Goal: Information Seeking & Learning: Learn about a topic

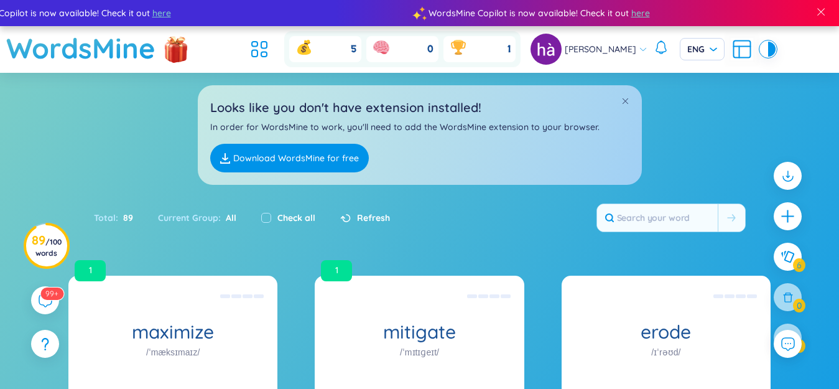
click at [734, 47] on icon at bounding box center [742, 47] width 17 height 0
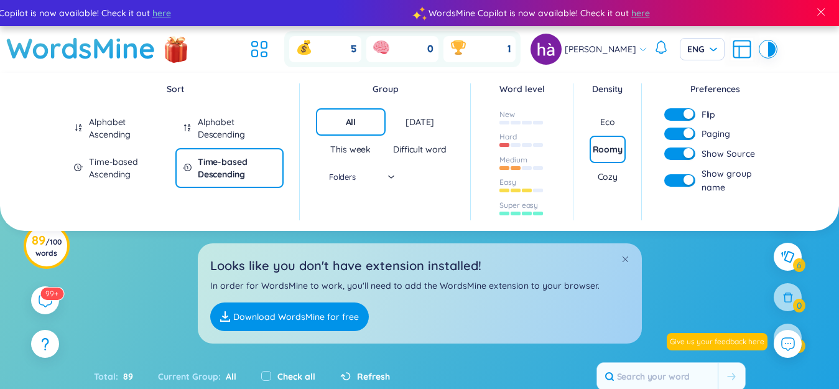
click at [684, 136] on div "button" at bounding box center [689, 133] width 10 height 10
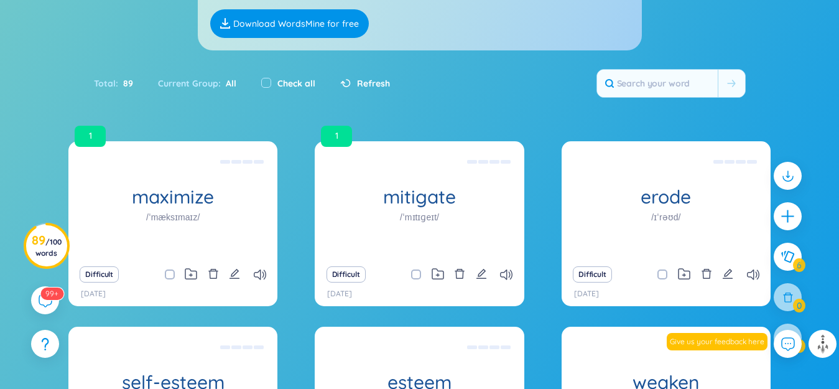
scroll to position [511, 0]
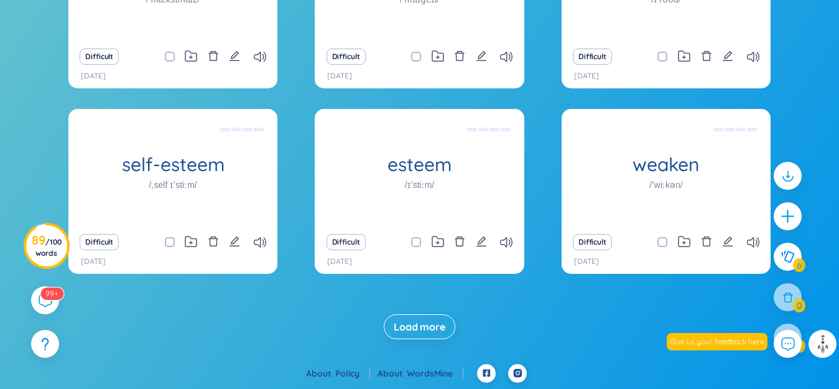
click at [437, 323] on span "Load more" at bounding box center [420, 327] width 52 height 14
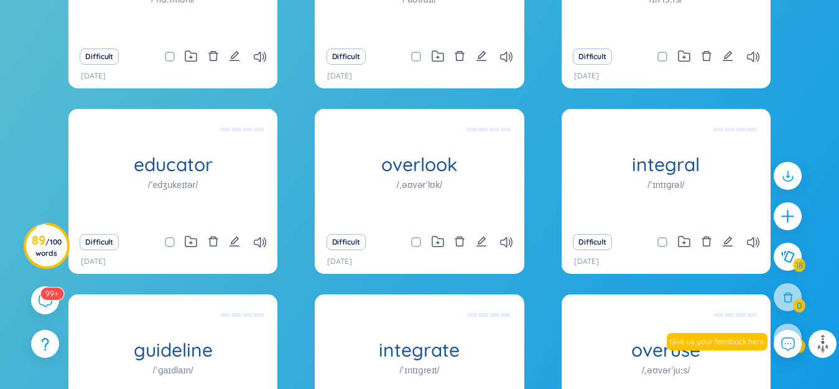
scroll to position [1252, 0]
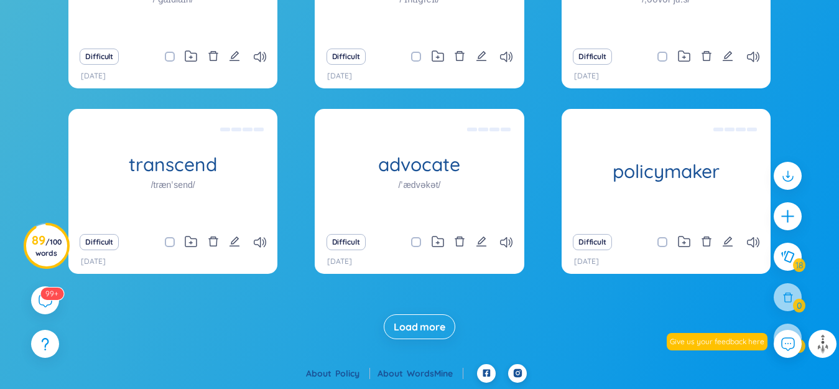
click at [439, 331] on span "Load more" at bounding box center [420, 327] width 52 height 14
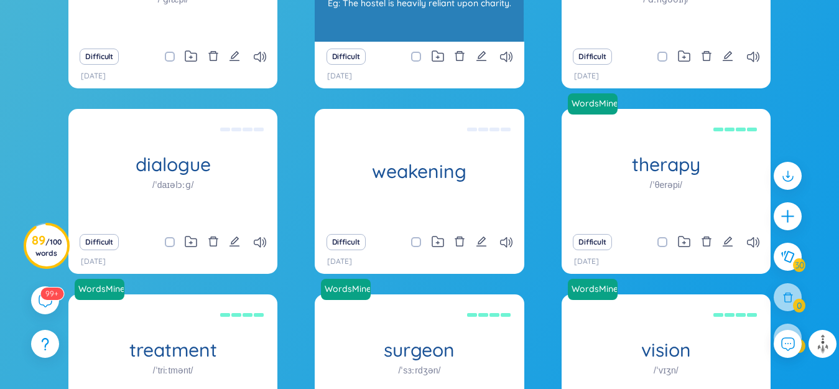
scroll to position [1420, 0]
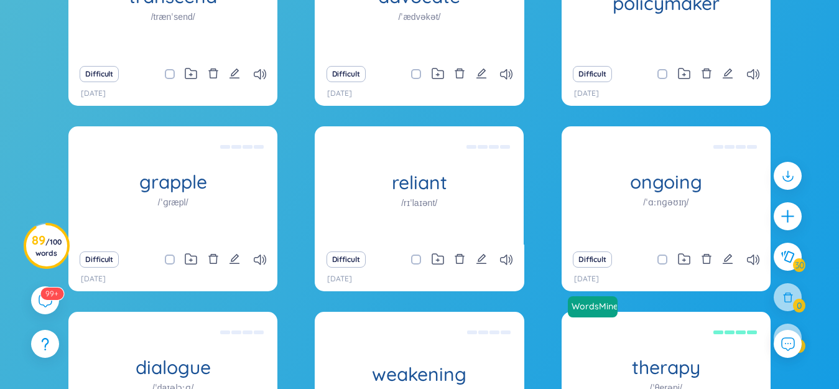
checkbox input "true"
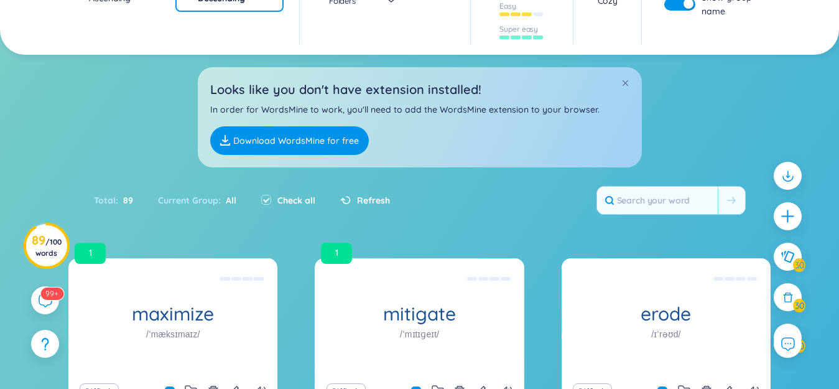
checkbox input "true"
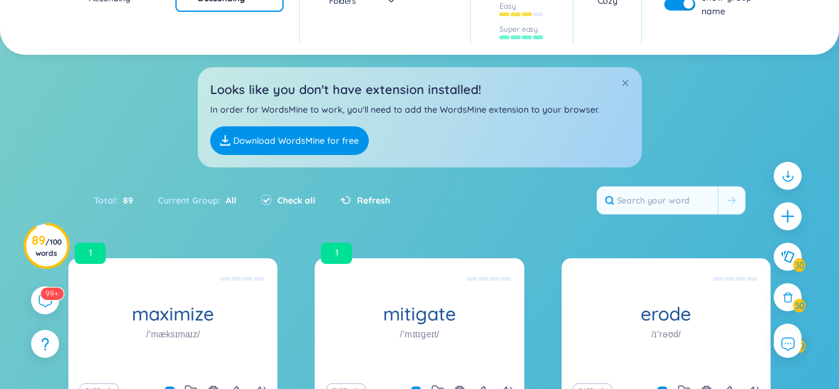
checkbox input "true"
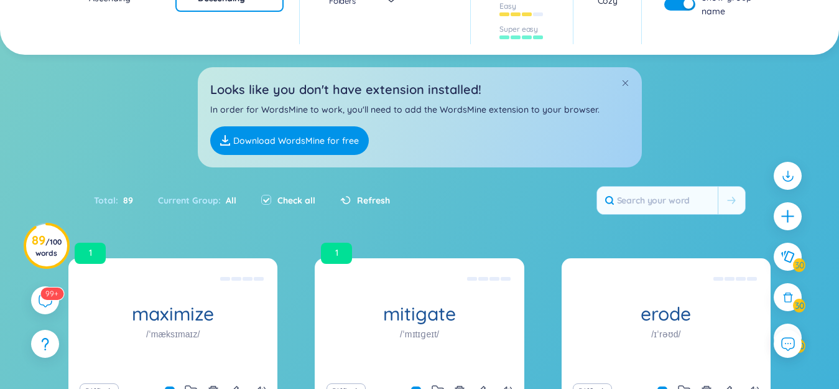
checkbox input "true"
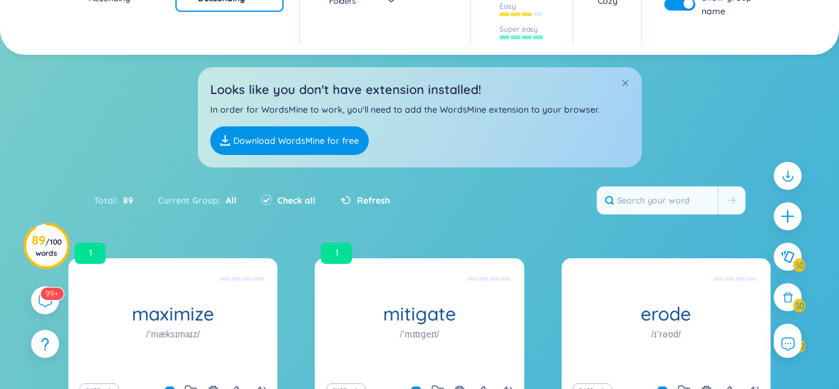
checkbox input "true"
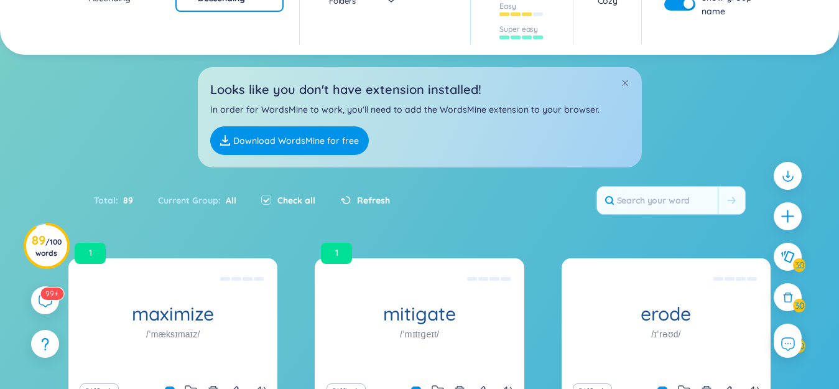
checkbox input "true"
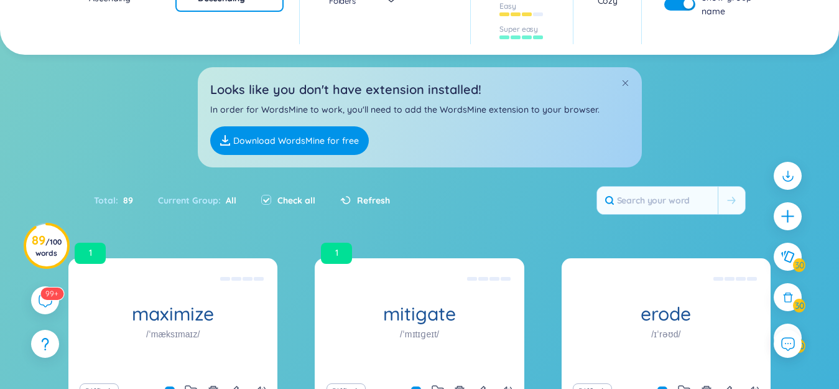
checkbox input "true"
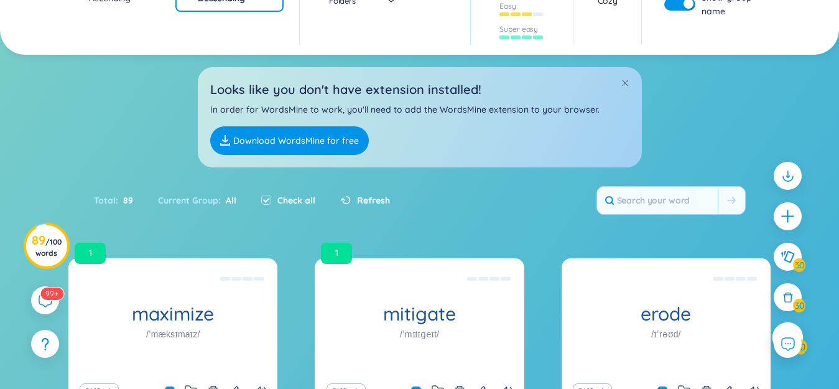
click at [790, 326] on div at bounding box center [788, 337] width 31 height 31
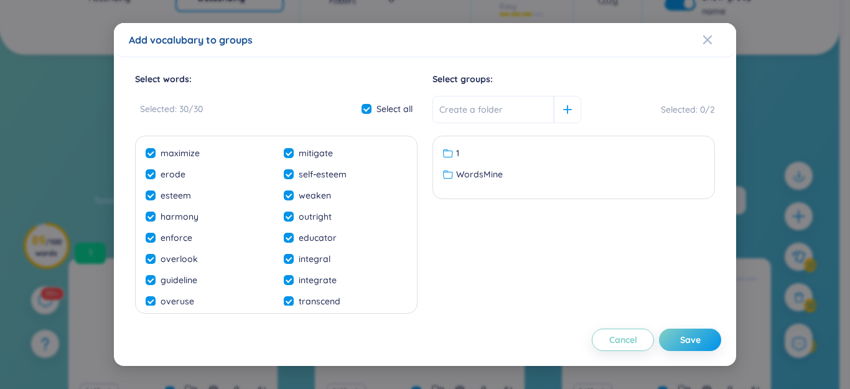
click at [461, 174] on span "WordsMine" at bounding box center [479, 174] width 47 height 14
click at [680, 339] on div "Save" at bounding box center [690, 340] width 21 height 14
checkbox input "false"
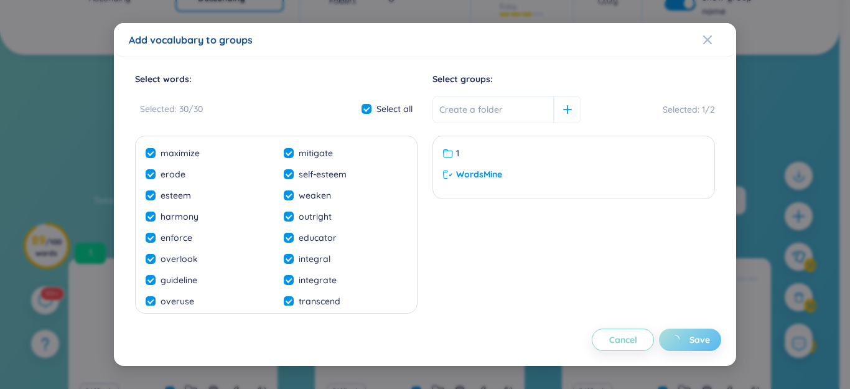
checkbox input "false"
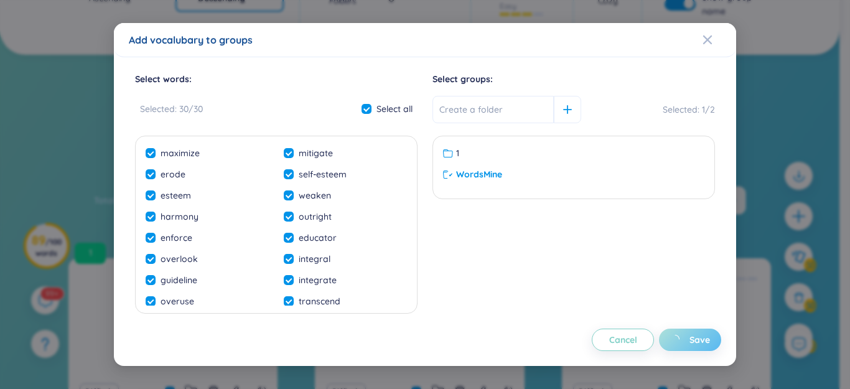
checkbox input "false"
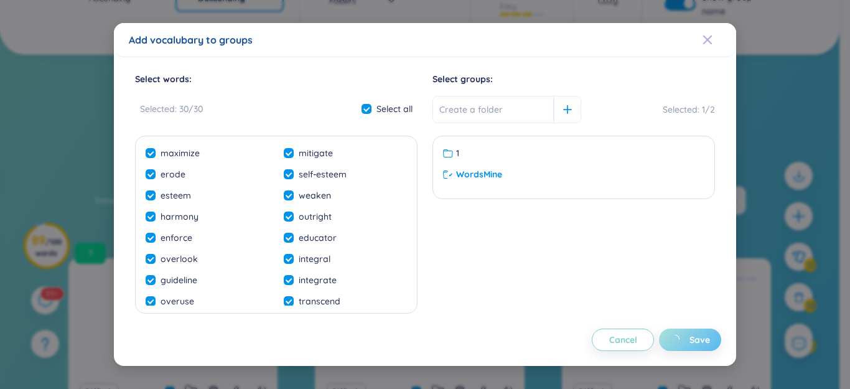
checkbox input "false"
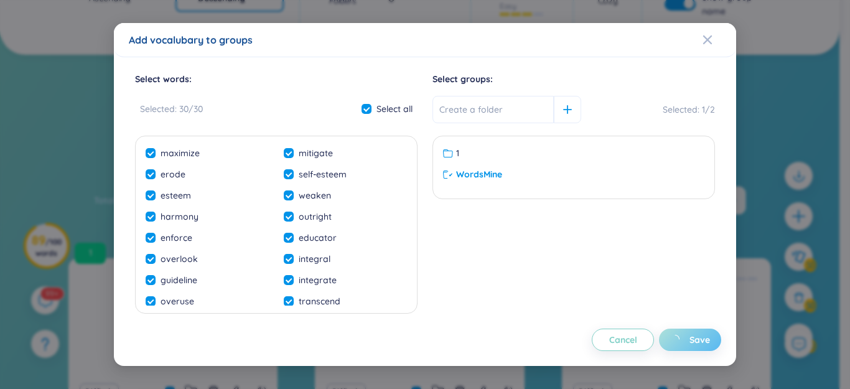
checkbox input "false"
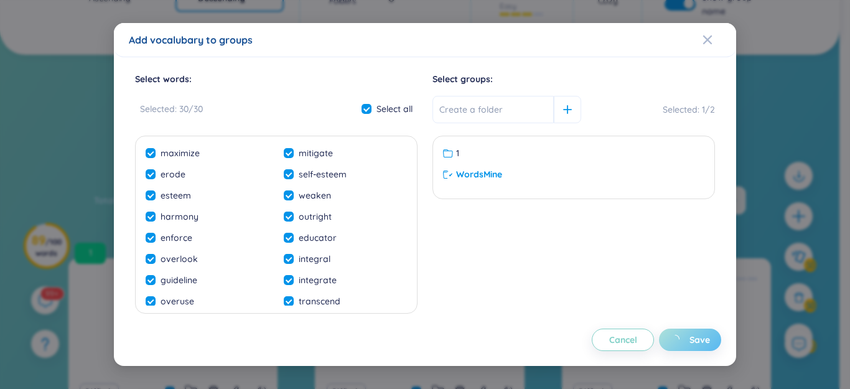
checkbox input "false"
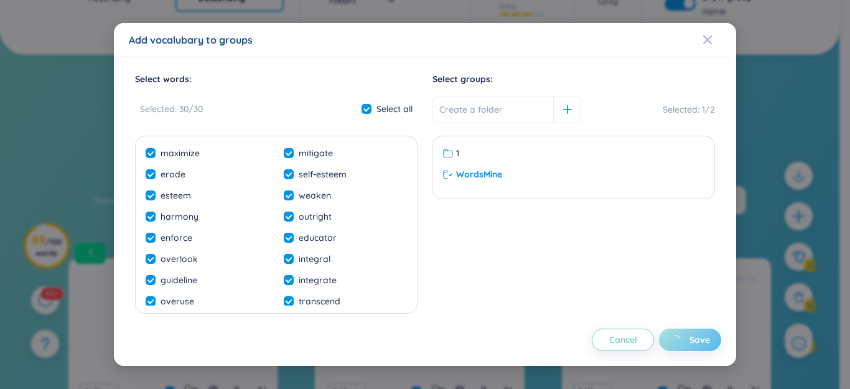
checkbox input "false"
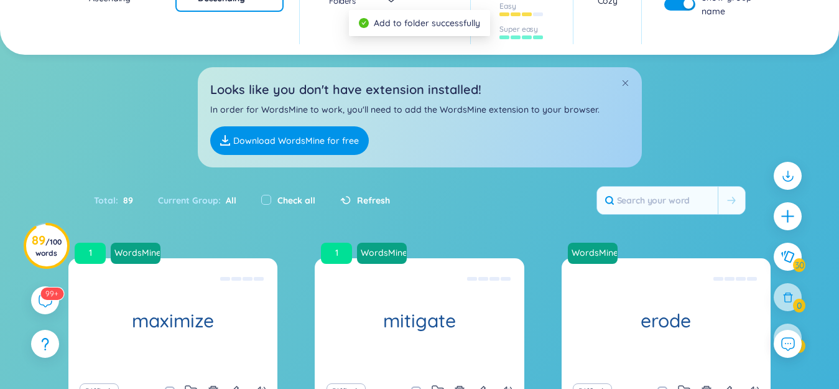
scroll to position [0, 0]
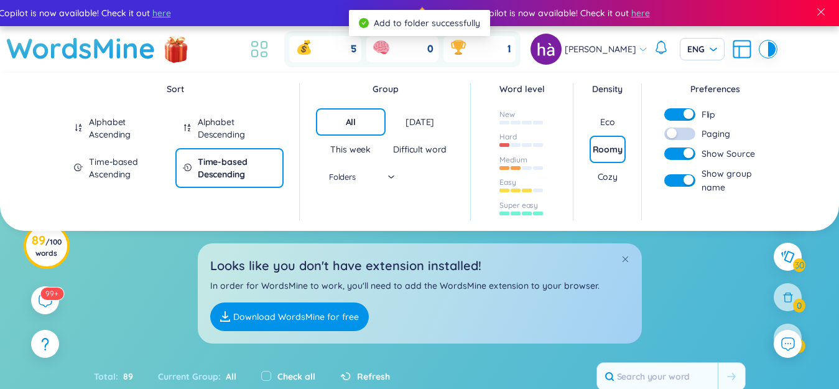
click at [266, 49] on icon at bounding box center [259, 49] width 22 height 22
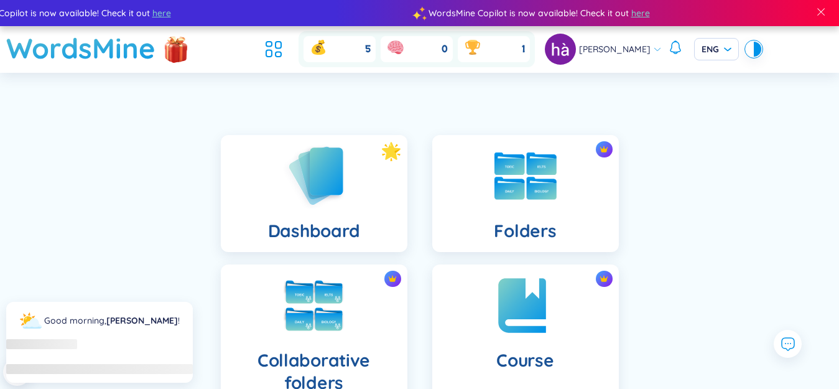
scroll to position [311, 0]
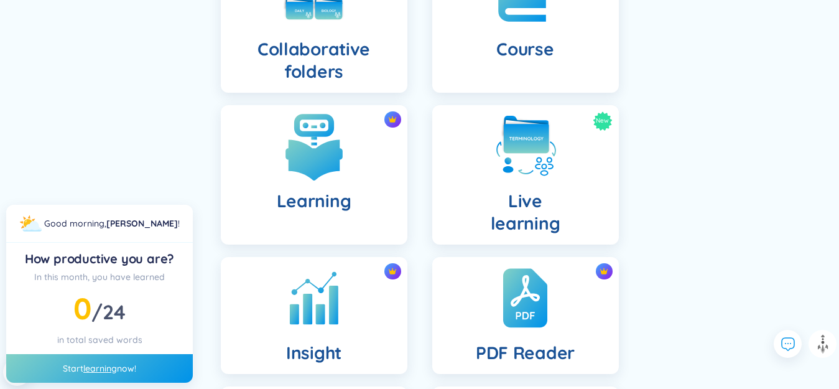
click at [344, 180] on img at bounding box center [314, 146] width 68 height 68
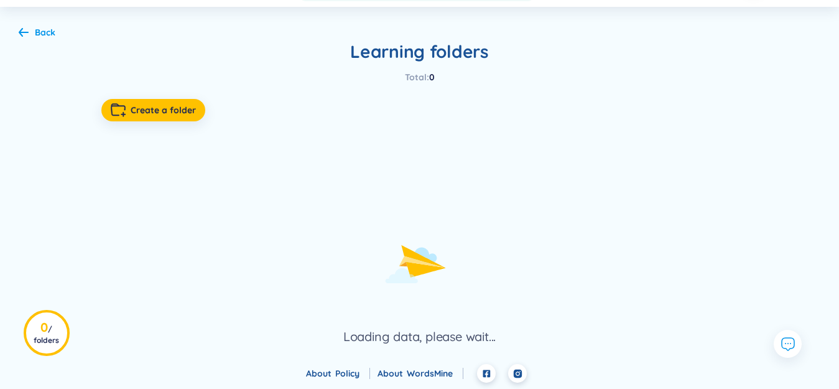
scroll to position [62, 0]
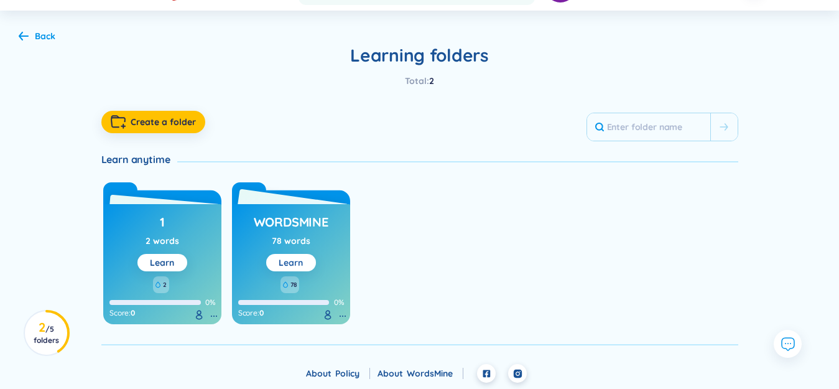
click at [304, 255] on button "Learn" at bounding box center [291, 262] width 50 height 17
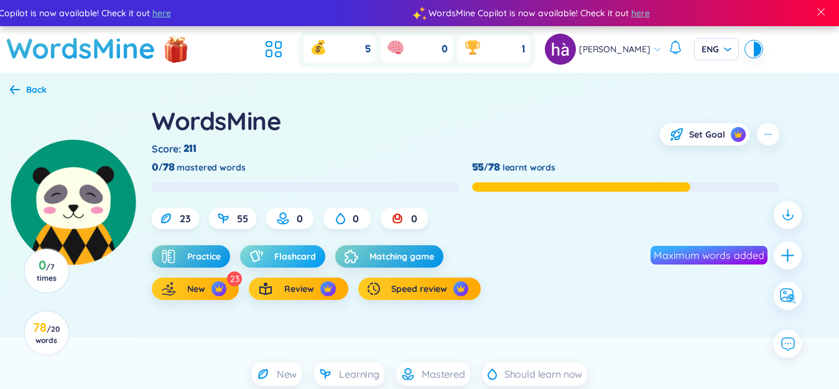
click at [292, 258] on span "Flashcard" at bounding box center [295, 256] width 42 height 12
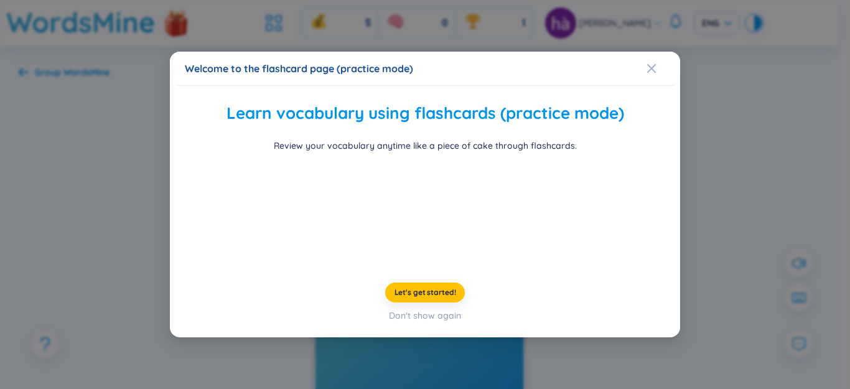
click at [169, 231] on div "Welcome to the flashcard page (practice mode) Learn vocabulary using flashcards…" at bounding box center [425, 194] width 850 height 389
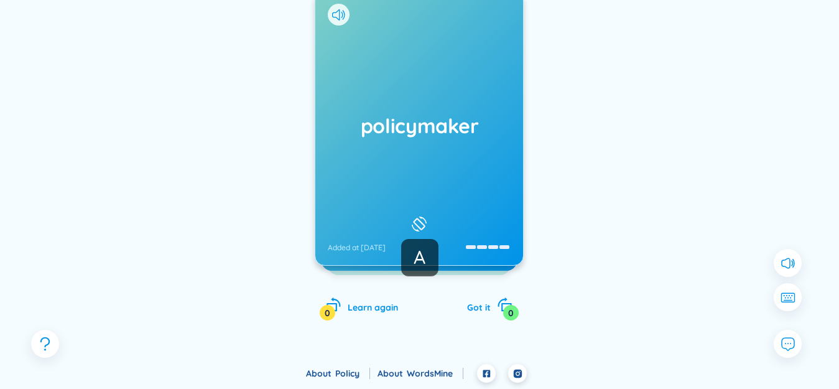
scroll to position [119, 0]
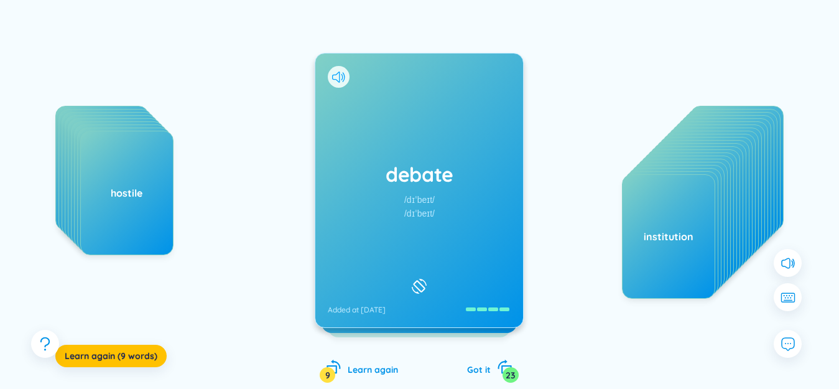
click at [340, 77] on icon at bounding box center [335, 77] width 7 height 11
click at [368, 147] on div "debate /dɪˈbeɪt/ /dɪˈbeɪt/ Added at [DATE]" at bounding box center [419, 190] width 208 height 274
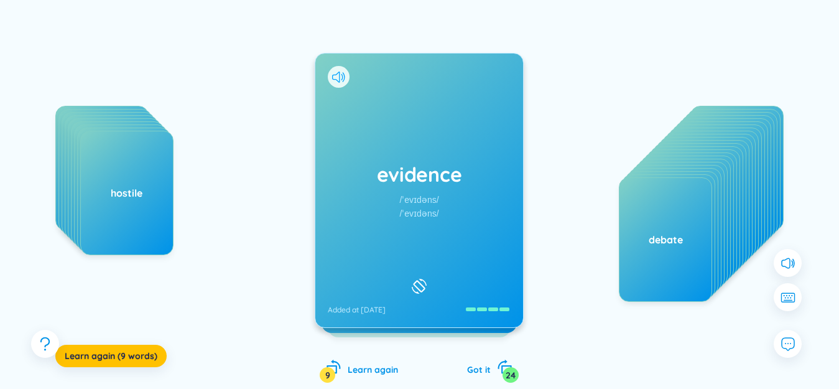
click at [338, 77] on icon at bounding box center [338, 77] width 13 height 11
click at [382, 144] on div "evidence /ˈevɪdəns/ /ˈevɪdəns/ Added at [DATE]" at bounding box center [419, 190] width 208 height 274
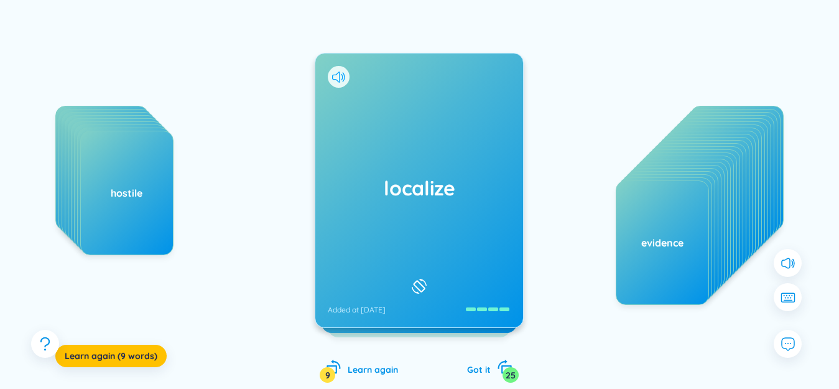
click at [337, 81] on icon at bounding box center [338, 77] width 13 height 11
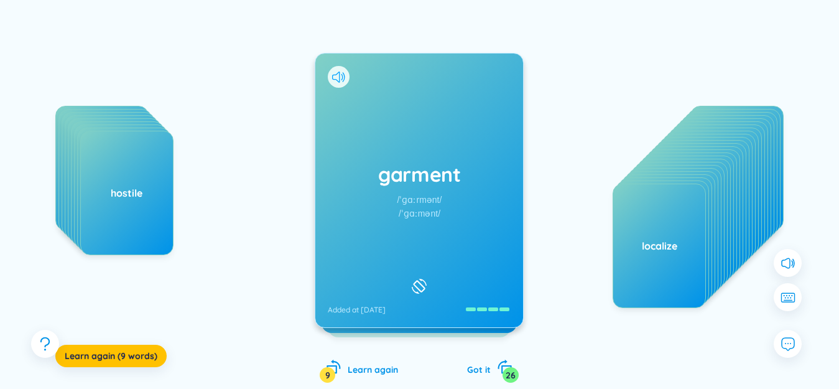
click at [335, 76] on icon at bounding box center [338, 77] width 13 height 11
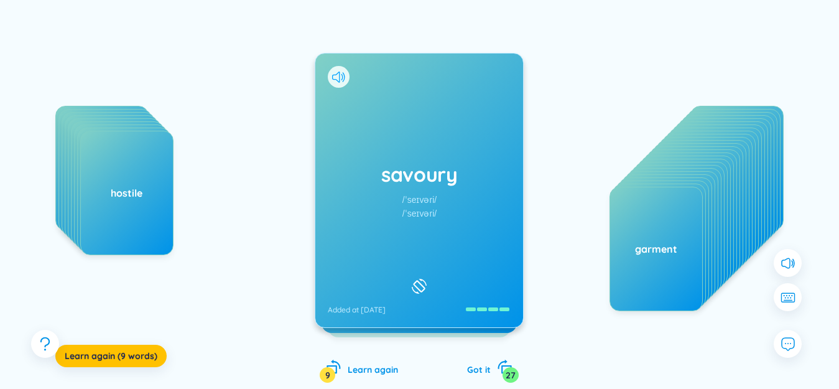
click at [336, 76] on icon at bounding box center [338, 77] width 13 height 11
click at [378, 109] on div "savoury /ˈseɪvəri/ /ˈseɪvəri/ Added at [DATE]" at bounding box center [419, 190] width 208 height 274
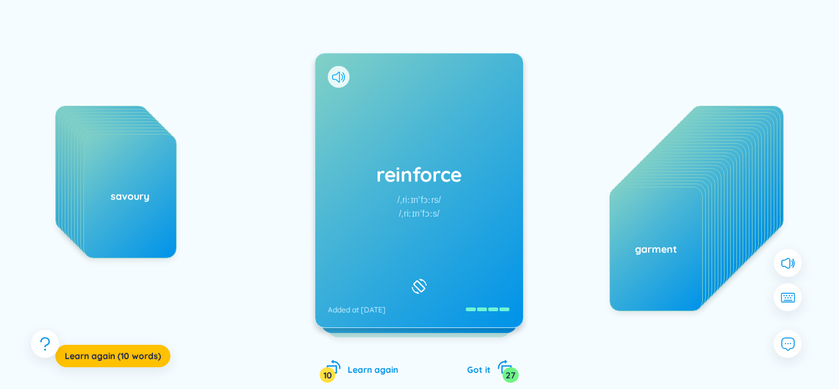
click at [338, 79] on icon at bounding box center [338, 77] width 13 height 11
click at [373, 108] on div "reinforce /ˌriːɪnˈfɔːrs/ /ˌriːɪnˈfɔːs/ Added at [DATE]" at bounding box center [419, 190] width 208 height 274
click at [338, 72] on icon at bounding box center [338, 77] width 13 height 11
click at [397, 120] on div "poverty /ˈpɑːvərti/ /ˈpɒvəti/ Added at [DATE]" at bounding box center [419, 190] width 208 height 274
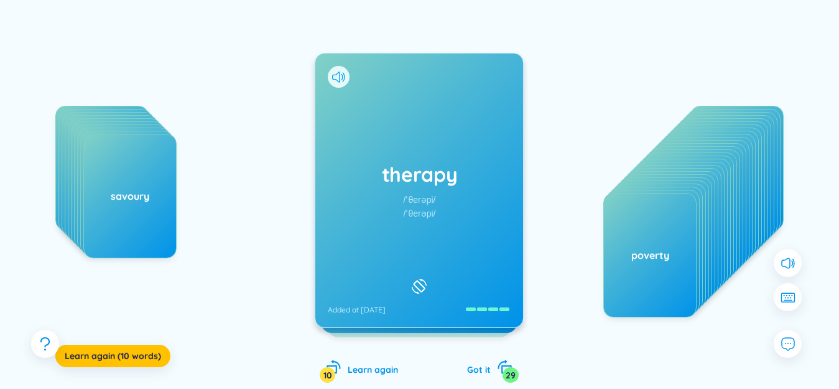
click at [335, 77] on icon at bounding box center [338, 77] width 13 height 11
click at [376, 116] on div "therapy /ˈθerəpi/ /ˈθerəpi/ Added at [DATE]" at bounding box center [419, 190] width 208 height 274
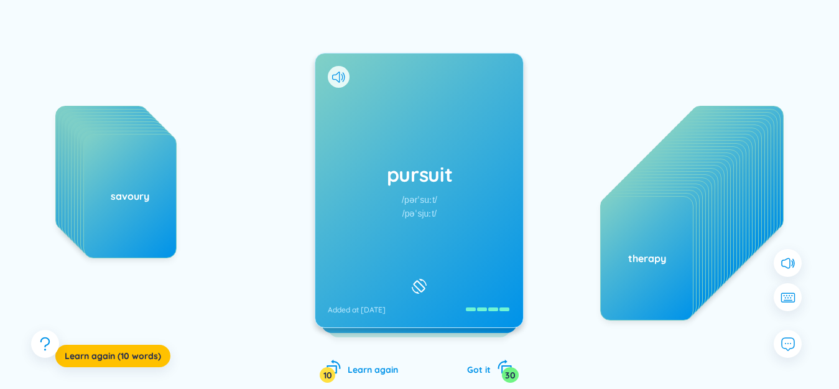
click at [337, 77] on div "pursuit /pərˈsuːt/ /pəˈsjuːt/ Added at [DATE]" at bounding box center [419, 190] width 209 height 275
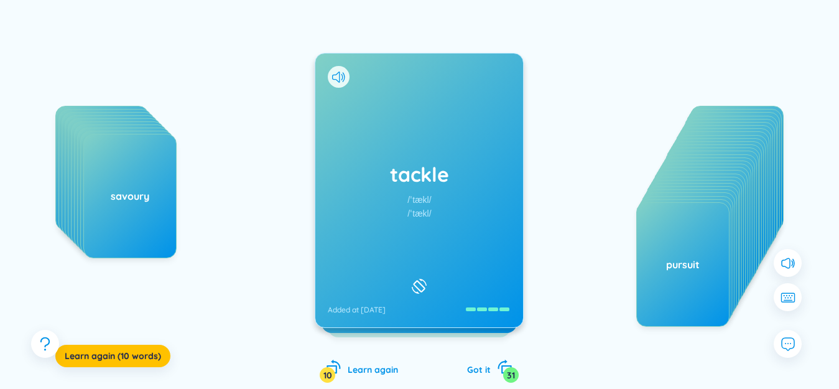
click at [337, 83] on div at bounding box center [339, 77] width 22 height 22
click at [341, 78] on icon at bounding box center [338, 77] width 13 height 11
click at [391, 114] on div "surgeon /ˈsɜːrdʒən/ /ˈsɜːdʒən/ Added at [DATE]" at bounding box center [419, 190] width 208 height 274
click at [335, 78] on icon at bounding box center [338, 77] width 13 height 11
click at [389, 124] on div "gourmet /ˈɡʊrmeɪ/ /ˈɡʊəmeɪ/ Added at [DATE]" at bounding box center [419, 190] width 208 height 274
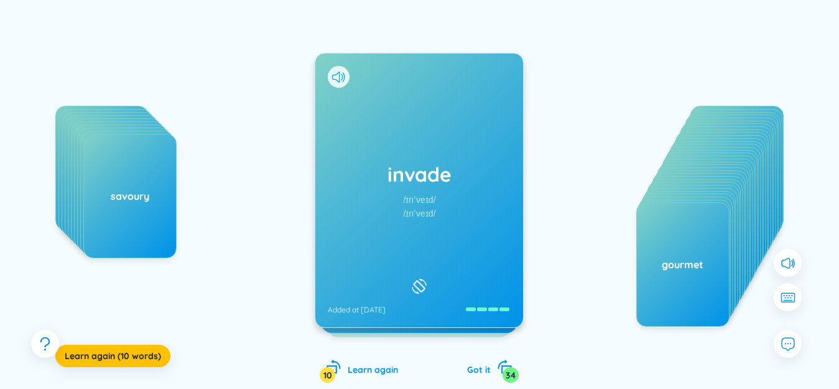
click at [341, 76] on icon at bounding box center [338, 77] width 13 height 11
click at [409, 113] on div "invade /ɪnˈveɪd/ /ɪnˈveɪd/ Added at [DATE]" at bounding box center [419, 190] width 208 height 274
click at [343, 77] on icon at bounding box center [342, 76] width 2 height 6
click at [389, 101] on div "offend /əˈfend/ /əˈfend/ Added at [DATE]" at bounding box center [419, 190] width 208 height 274
click at [339, 79] on icon at bounding box center [338, 77] width 13 height 11
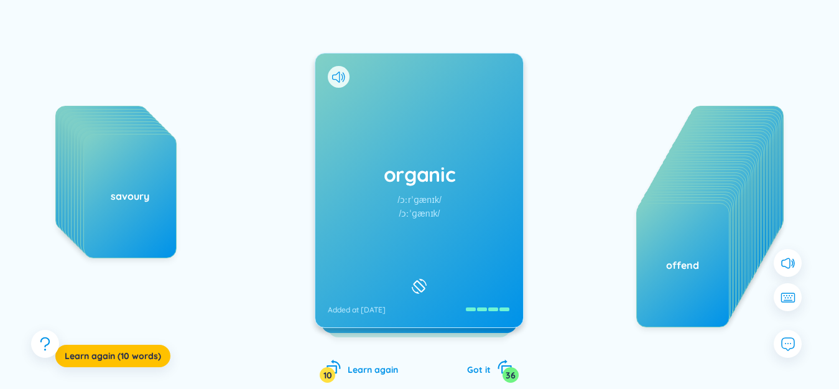
click at [380, 102] on div "organic /ɔːrˈɡænɪk/ /ɔːˈɡænɪk/ Added at [DATE]" at bounding box center [419, 190] width 208 height 274
click at [335, 77] on icon at bounding box center [338, 77] width 13 height 11
click at [366, 95] on div "botanist /ˈbɑːtənɪst/ /ˈbɒtənɪst/ Added at [DATE]" at bounding box center [419, 190] width 208 height 274
click at [341, 75] on icon at bounding box center [338, 77] width 13 height 11
click at [383, 96] on div "capacity /kəˈpæsəti/ /kəˈpæsəti/ Added at [DATE]" at bounding box center [419, 190] width 208 height 274
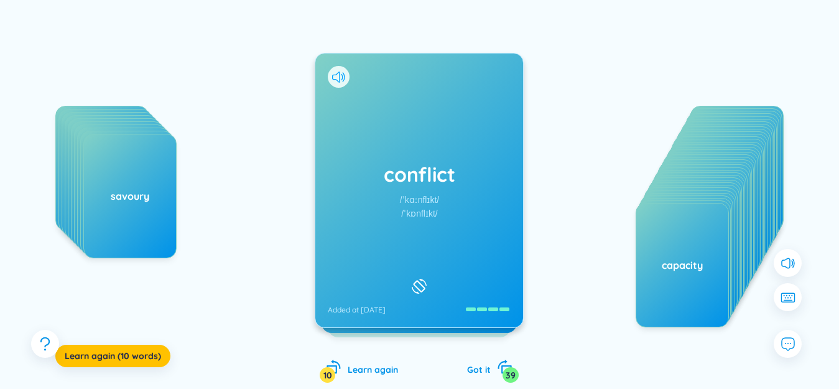
click at [341, 77] on icon at bounding box center [338, 77] width 13 height 11
click at [389, 106] on div "conflict /ˈkɑːnflɪkt/ /ˈkɒnflɪkt/ Added at [DATE]" at bounding box center [419, 190] width 208 height 274
click at [339, 77] on icon at bounding box center [338, 77] width 13 height 11
click at [407, 104] on div "define /dɪˈfaɪn/ /dɪˈfaɪn/ Added at [DATE]" at bounding box center [419, 190] width 208 height 274
click at [337, 78] on icon at bounding box center [338, 77] width 13 height 11
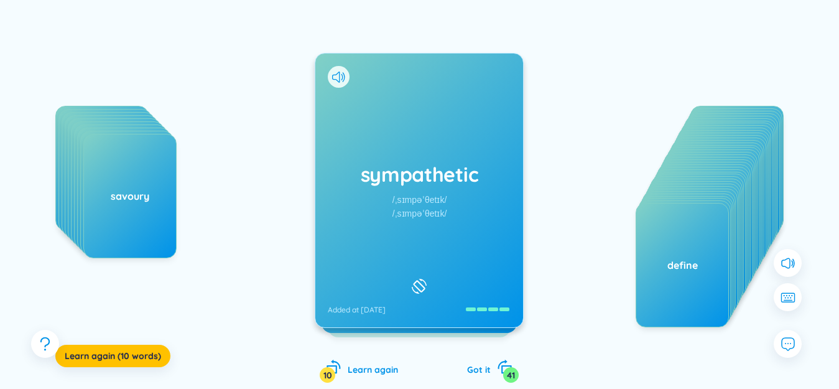
click at [379, 98] on div "sympathetic /ˌsɪmpəˈθetɪk/ /ˌsɪmpəˈθetɪk/ Added at [DATE]" at bounding box center [419, 190] width 208 height 274
click at [340, 73] on icon at bounding box center [335, 77] width 7 height 11
click at [371, 100] on div "mob Added at [DATE]" at bounding box center [419, 190] width 208 height 274
click at [340, 77] on icon at bounding box center [338, 77] width 13 height 11
click at [400, 111] on div "component /kəmˈpəʊnənt/ /kəmˈpəʊnənt/ Added at [DATE]" at bounding box center [419, 190] width 208 height 274
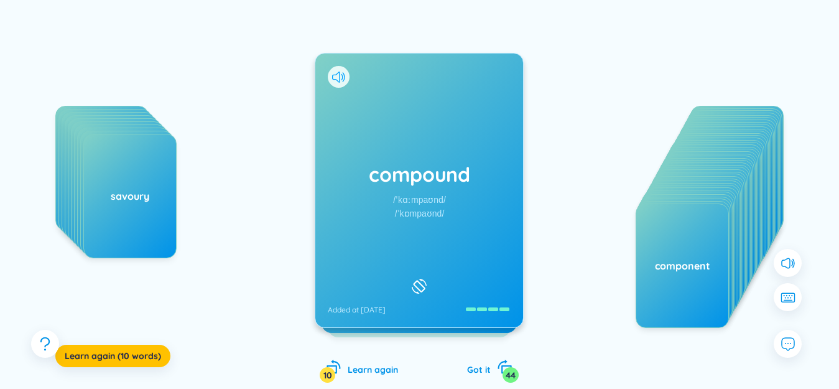
click at [337, 76] on icon at bounding box center [338, 77] width 13 height 11
click at [372, 101] on div "compound /ˈkɑːmpaʊnd/ /ˈkɒmpaʊnd/ Added at [DATE]" at bounding box center [419, 190] width 208 height 274
click at [341, 77] on icon at bounding box center [338, 77] width 13 height 11
click at [409, 116] on div "context /ˈkɑːntekst/ /ˈkɒntekst/ Added at [DATE]" at bounding box center [419, 190] width 208 height 274
click at [337, 78] on icon at bounding box center [338, 77] width 13 height 11
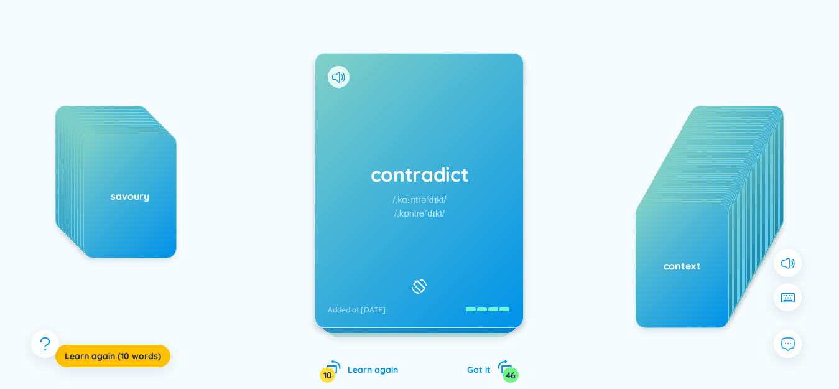
click at [383, 106] on div "contradict /ˌkɑːntrəˈdɪkt/ /ˌkɒntrəˈdɪkt/ Added at [DATE]" at bounding box center [419, 190] width 208 height 274
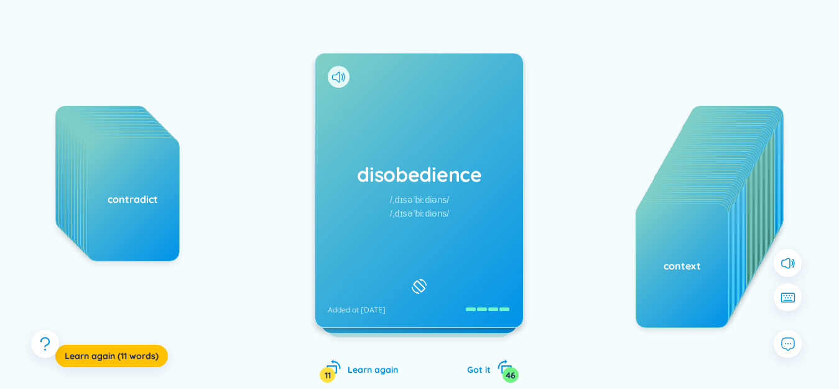
click at [340, 73] on icon at bounding box center [338, 77] width 13 height 11
click at [385, 129] on div "disobedience /ˌdɪsəˈbiːdiəns/ /ˌdɪsəˈbiːdiəns/ Added at [DATE]" at bounding box center [419, 190] width 208 height 274
click at [333, 74] on icon at bounding box center [338, 77] width 13 height 11
click at [372, 120] on div "grocery /ˈɡrəʊsəri/ /ˈɡrəʊsəri/ Added at [DATE]" at bounding box center [419, 190] width 208 height 274
click at [346, 77] on div at bounding box center [339, 77] width 22 height 22
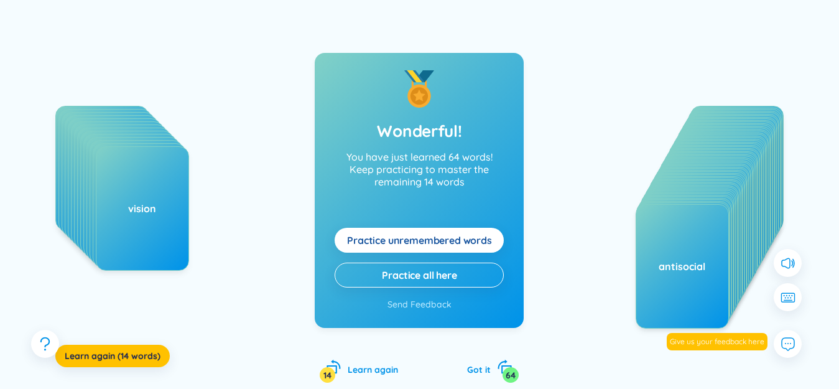
click at [447, 236] on span "Practice unremembered words" at bounding box center [419, 240] width 145 height 14
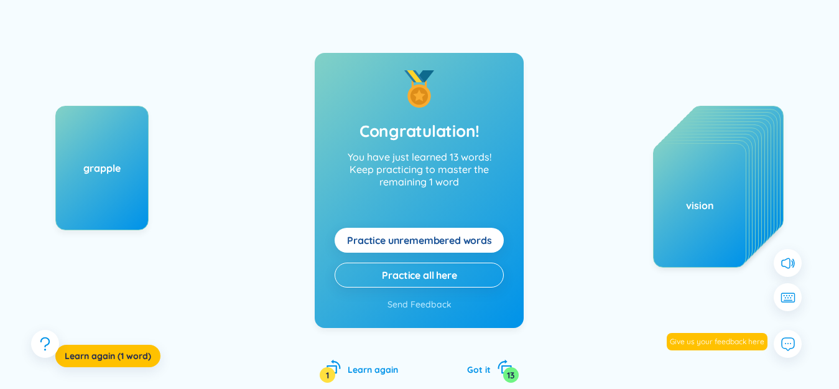
click at [447, 236] on span "Practice unremembered words" at bounding box center [419, 240] width 145 height 14
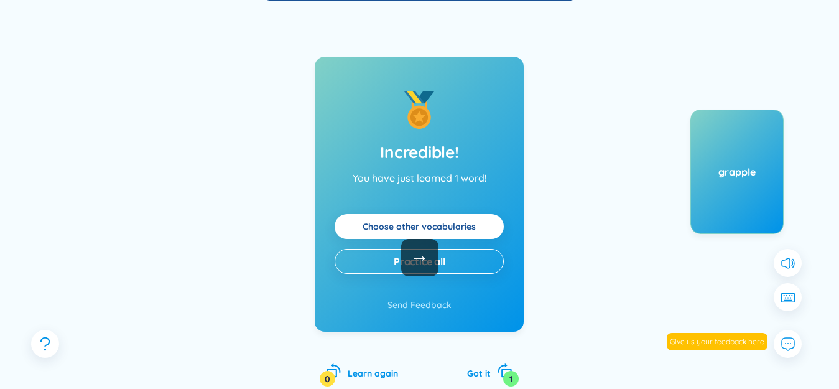
scroll to position [0, 0]
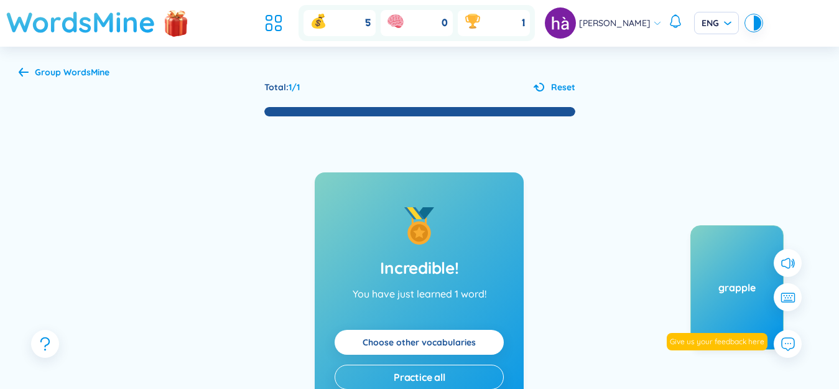
click at [134, 39] on h1 "WordsMine" at bounding box center [80, 22] width 149 height 44
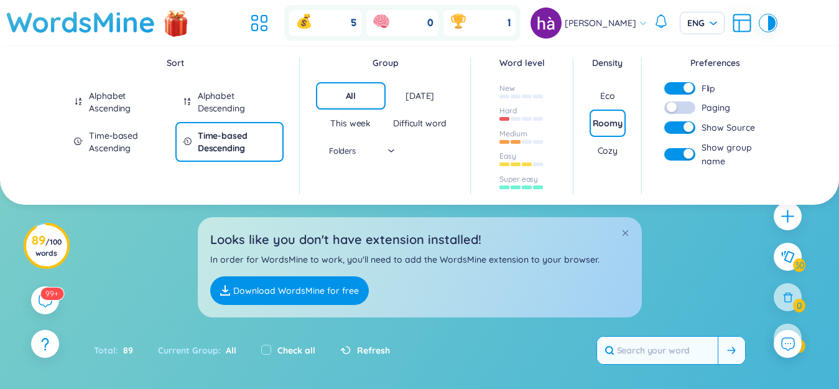
click at [660, 337] on input "text" at bounding box center [657, 350] width 121 height 27
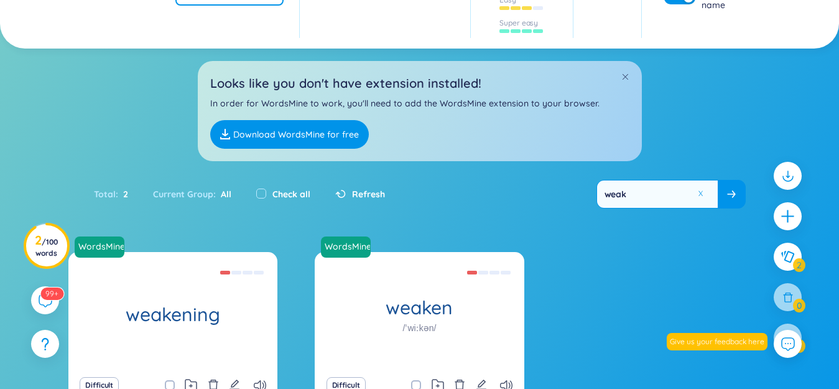
scroll to position [187, 0]
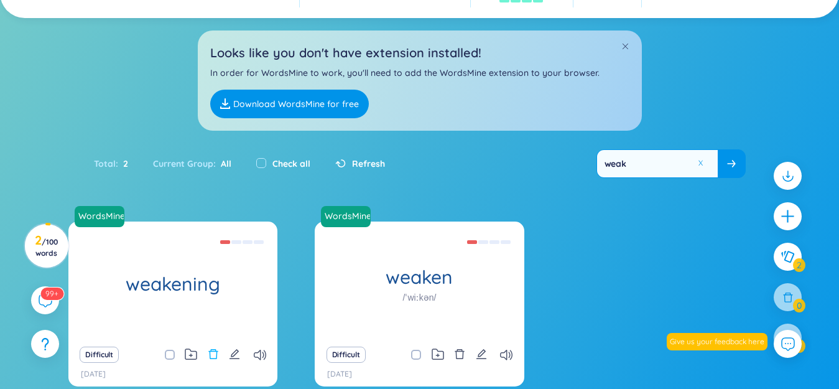
type input "weak"
click at [210, 360] on button at bounding box center [213, 354] width 11 height 17
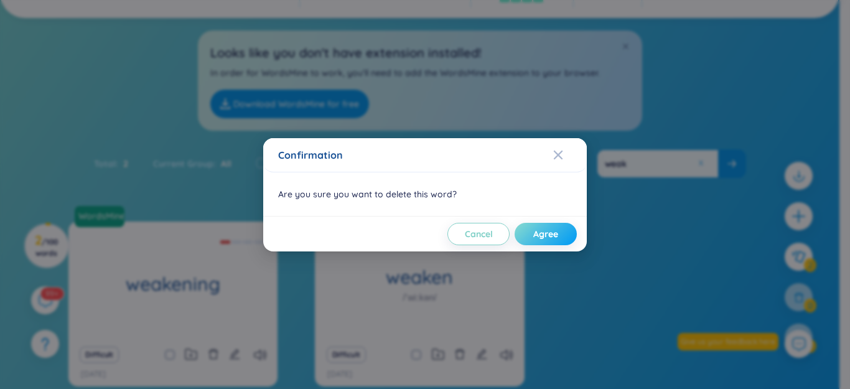
click at [555, 235] on span "Agree" at bounding box center [545, 234] width 25 height 12
